Goal: Transaction & Acquisition: Purchase product/service

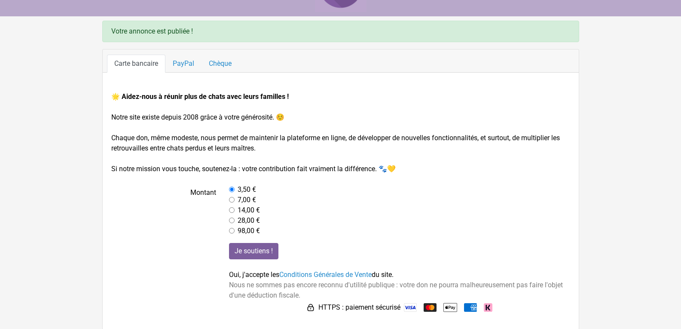
scroll to position [41, 0]
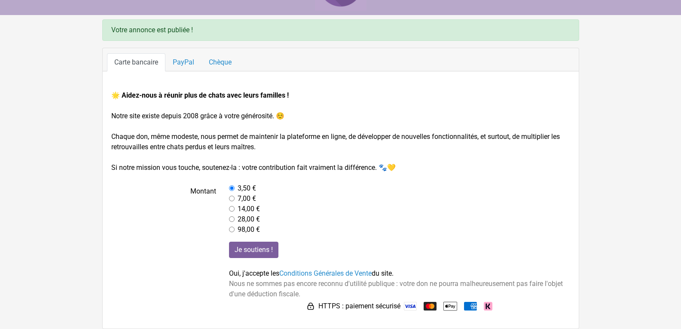
click at [231, 209] on input "radio" at bounding box center [232, 209] width 6 height 6
radio input "true"
click at [253, 253] on input "Je soutiens !" at bounding box center [253, 249] width 49 height 16
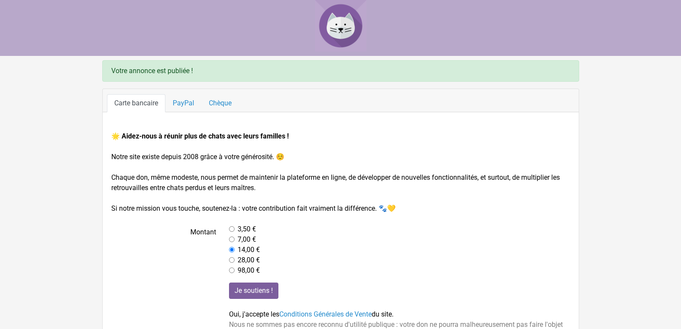
scroll to position [41, 0]
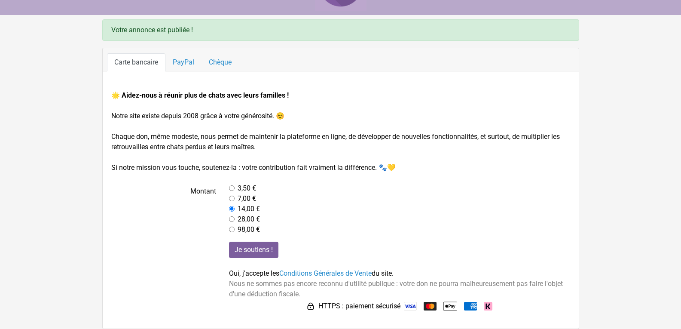
click at [231, 187] on input "radio" at bounding box center [232, 188] width 6 height 6
radio input "true"
click at [255, 252] on input "Je soutiens !" at bounding box center [253, 249] width 49 height 16
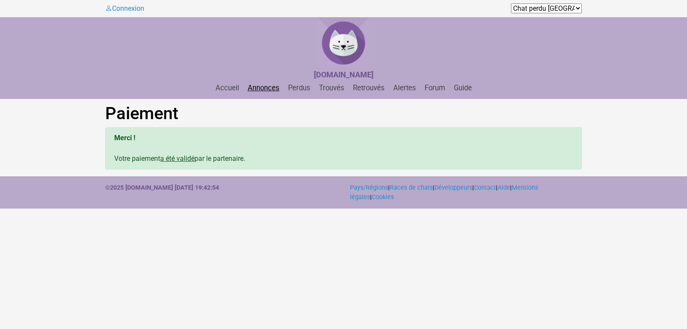
click at [263, 92] on link "Annonces" at bounding box center [263, 88] width 39 height 8
